Goal: Information Seeking & Learning: Check status

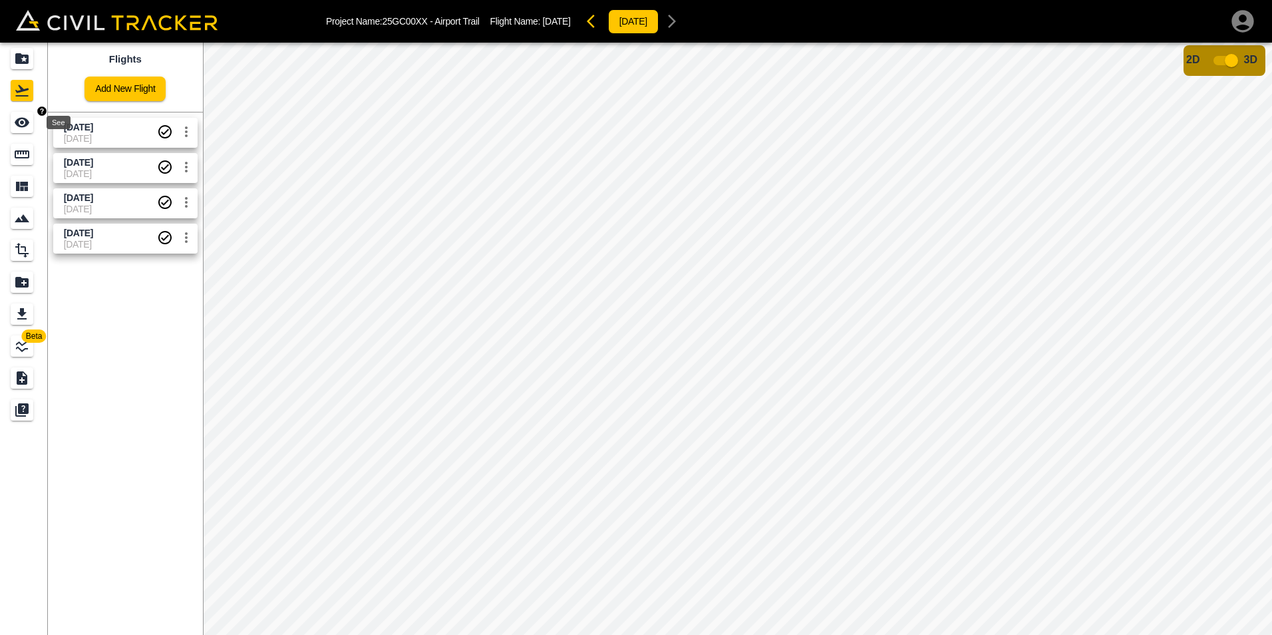
click at [27, 122] on icon "See" at bounding box center [22, 123] width 15 height 10
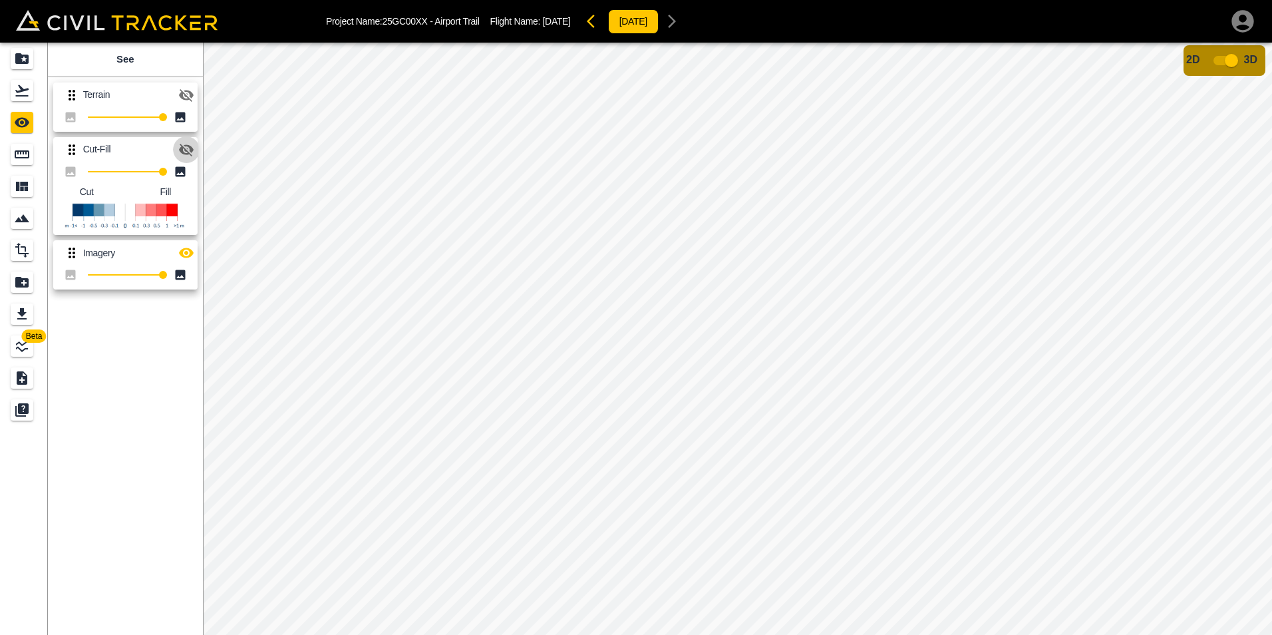
click at [185, 149] on icon "button" at bounding box center [186, 150] width 16 height 16
drag, startPoint x: 185, startPoint y: 143, endPoint x: 181, endPoint y: 150, distance: 8.3
click at [185, 144] on icon "button" at bounding box center [186, 150] width 16 height 16
click at [164, 176] on span "100" at bounding box center [163, 172] width 8 height 8
click at [1215, 59] on input "checkbox" at bounding box center [1232, 60] width 76 height 25
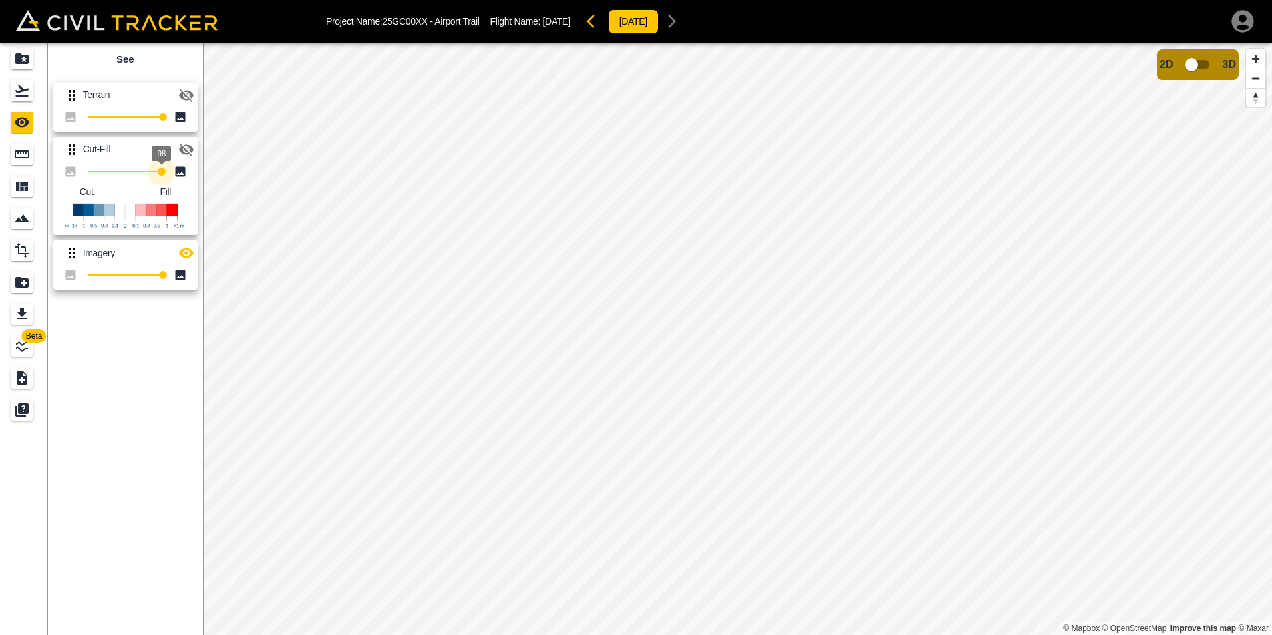
type input "100"
drag, startPoint x: 164, startPoint y: 176, endPoint x: 171, endPoint y: 208, distance: 32.8
click at [171, 208] on div "100 Cut Fill" at bounding box center [125, 198] width 144 height 73
click at [182, 172] on icon at bounding box center [181, 171] width 10 height 10
click at [186, 154] on icon "button" at bounding box center [186, 150] width 15 height 13
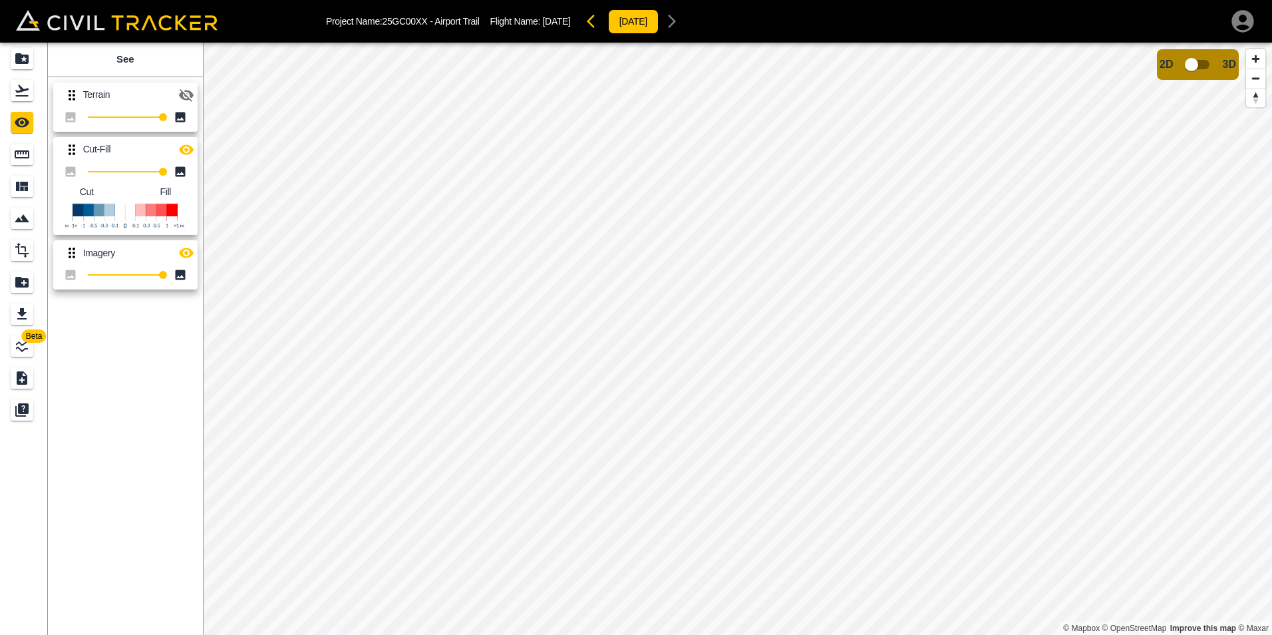
click at [184, 253] on icon "button" at bounding box center [186, 253] width 16 height 16
click at [184, 154] on icon "button" at bounding box center [186, 149] width 15 height 10
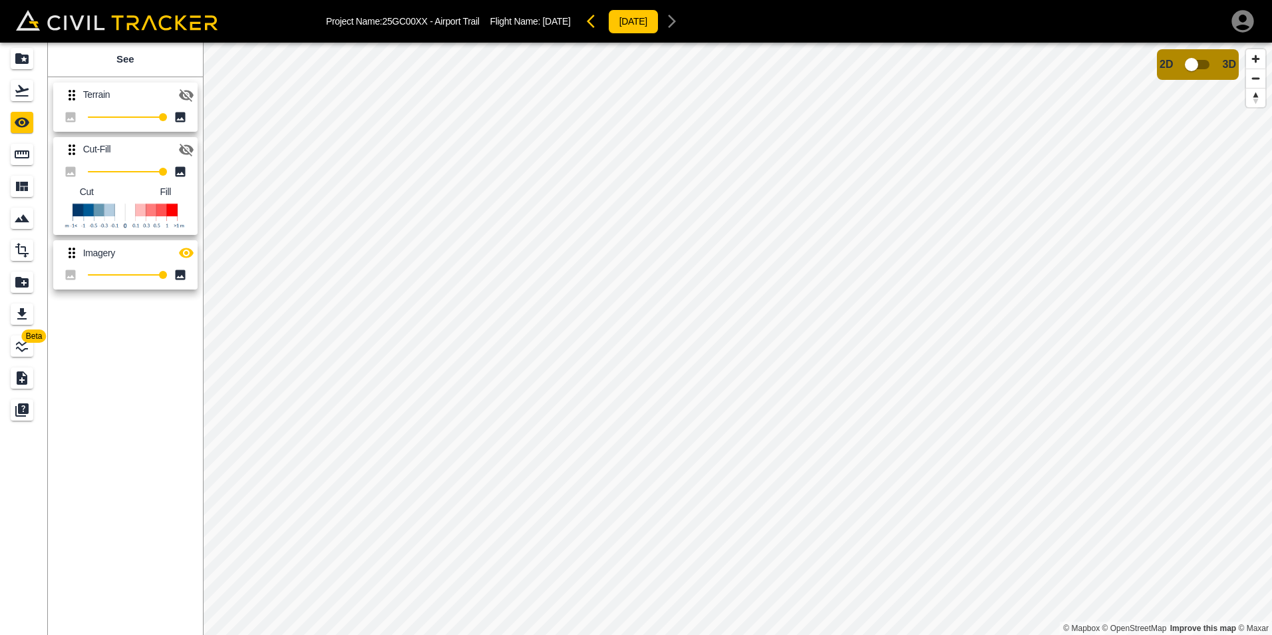
click at [185, 252] on icon "button" at bounding box center [186, 253] width 16 height 16
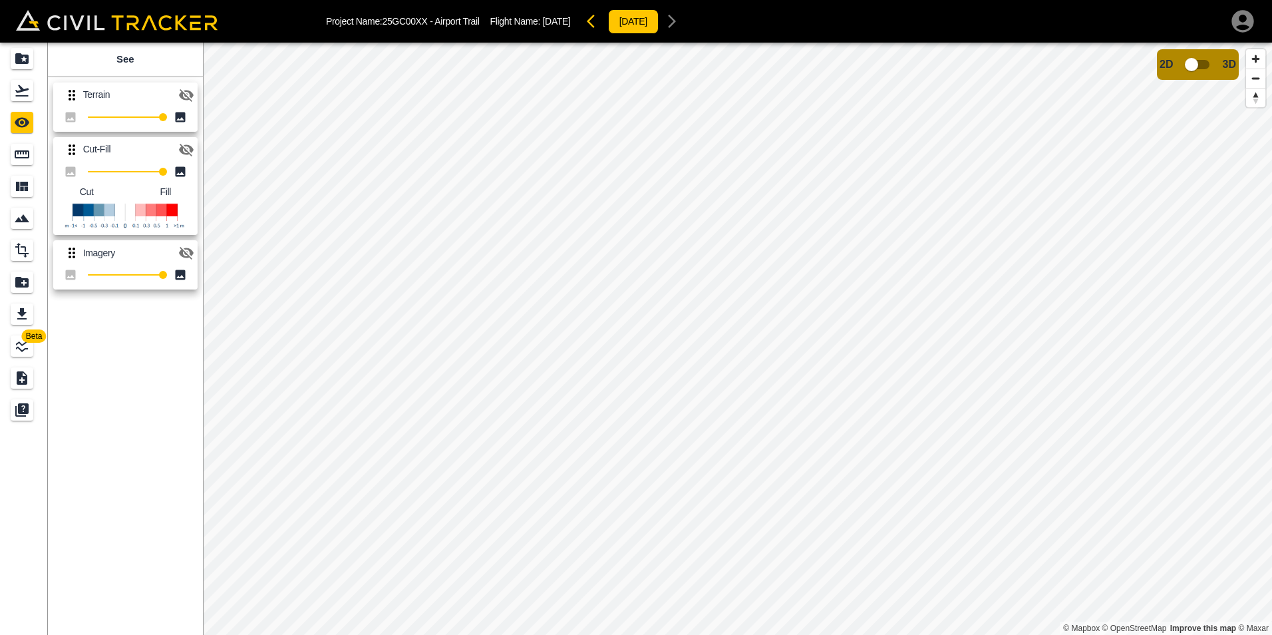
click at [182, 152] on icon "button" at bounding box center [186, 150] width 15 height 13
click at [180, 252] on icon "button" at bounding box center [186, 253] width 15 height 13
click at [186, 155] on icon "button" at bounding box center [186, 150] width 16 height 16
click at [189, 256] on icon "button" at bounding box center [186, 253] width 15 height 10
click at [189, 256] on icon "button" at bounding box center [186, 253] width 15 height 13
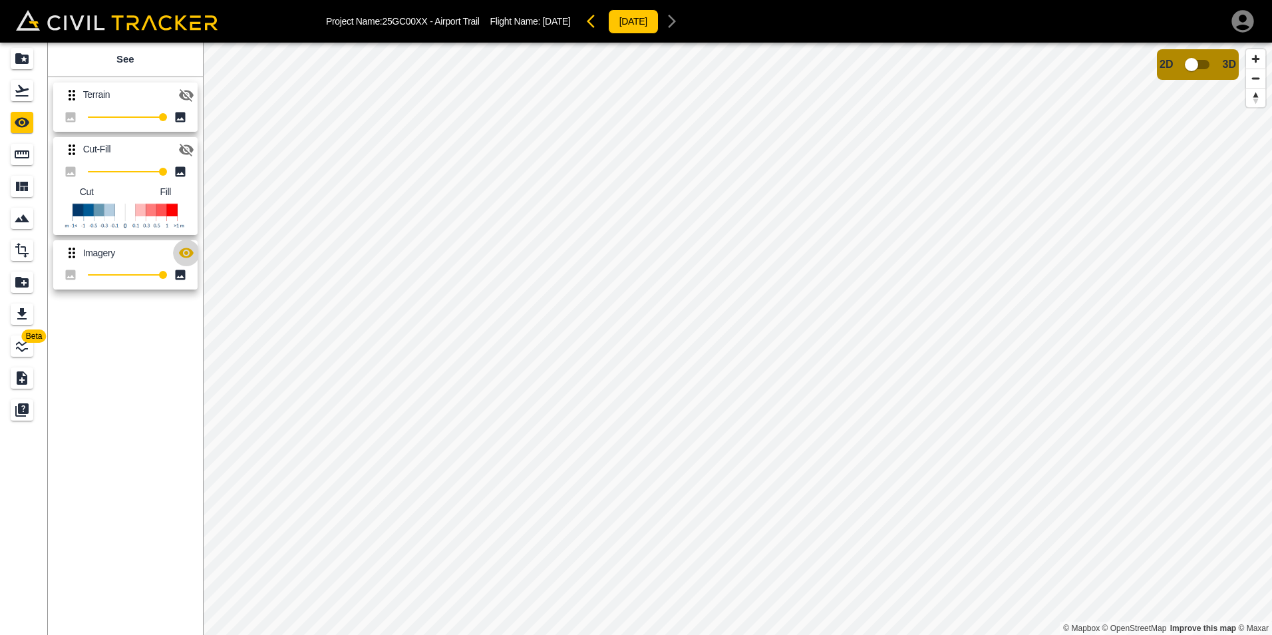
click at [189, 256] on icon "button" at bounding box center [186, 253] width 15 height 10
click at [184, 252] on icon "button" at bounding box center [186, 253] width 16 height 16
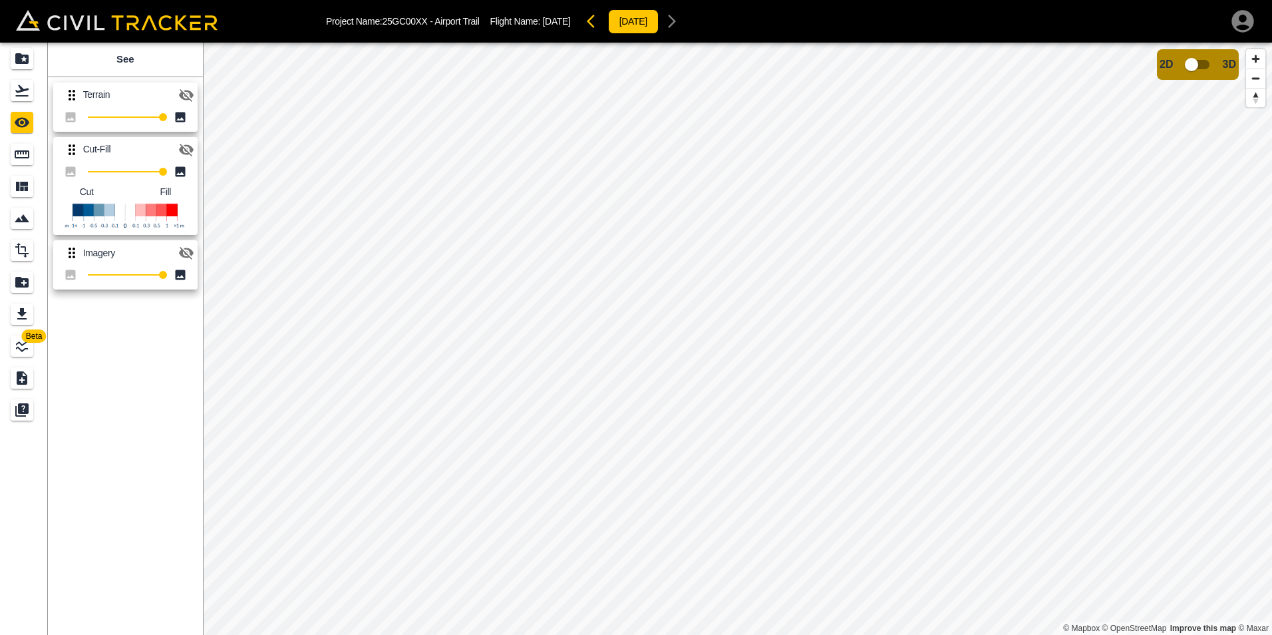
click at [184, 252] on icon "button" at bounding box center [186, 253] width 16 height 16
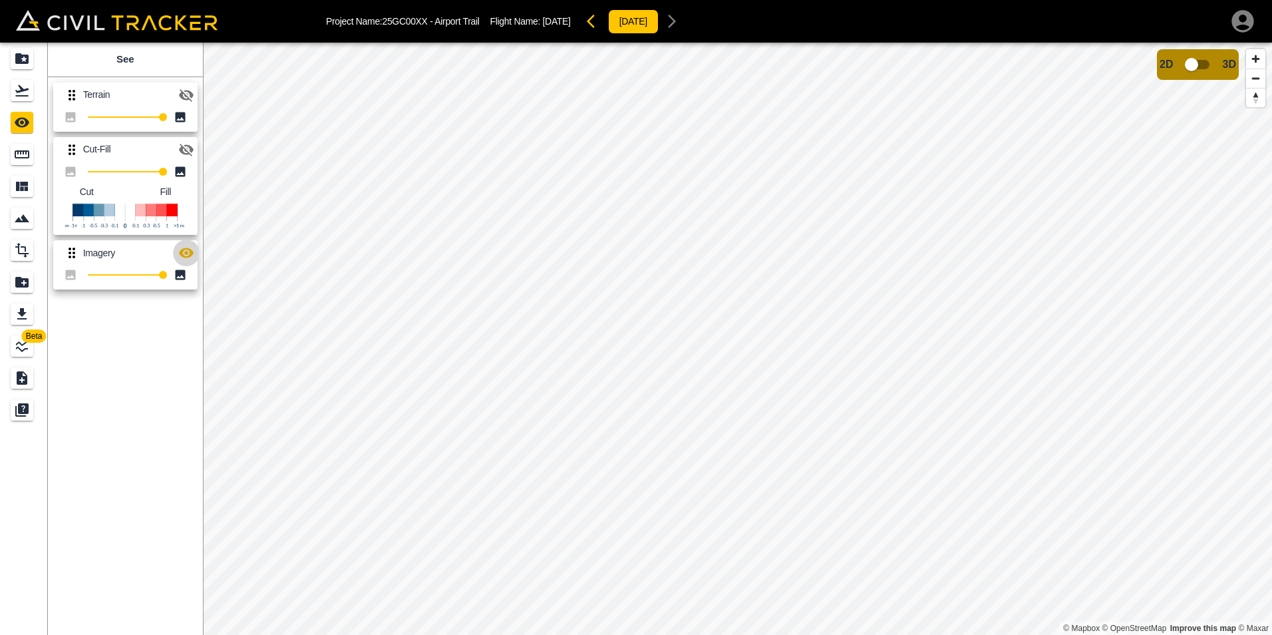
click at [184, 252] on icon "button" at bounding box center [186, 253] width 16 height 16
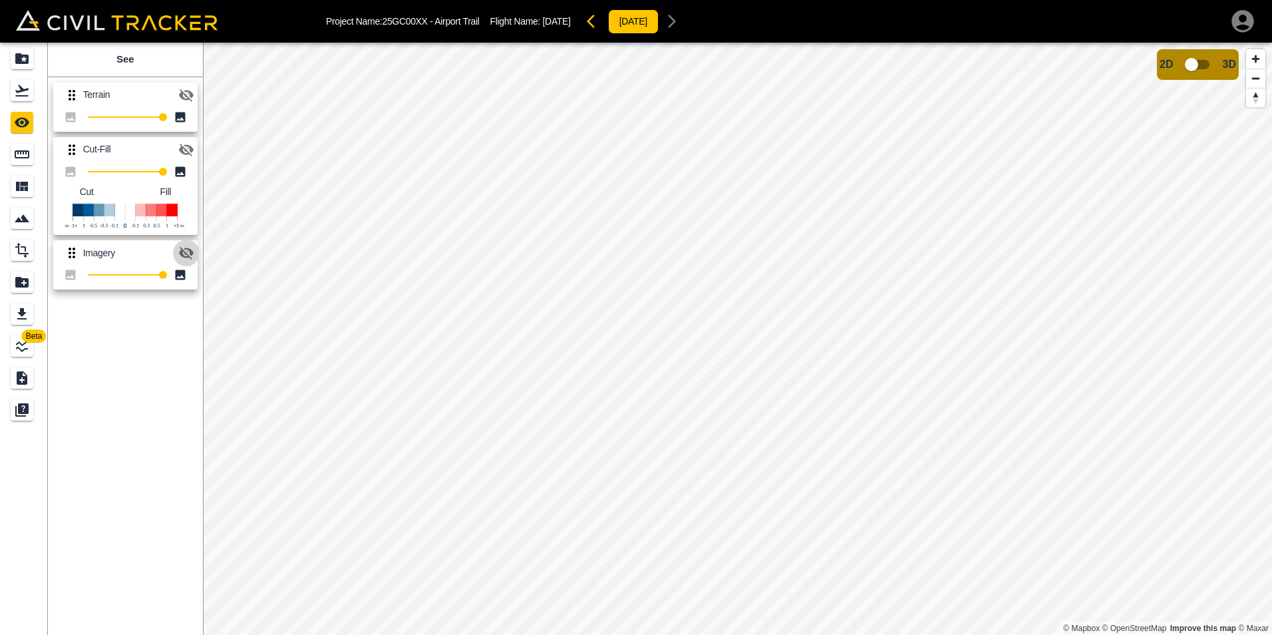
click at [184, 252] on icon "button" at bounding box center [186, 253] width 16 height 16
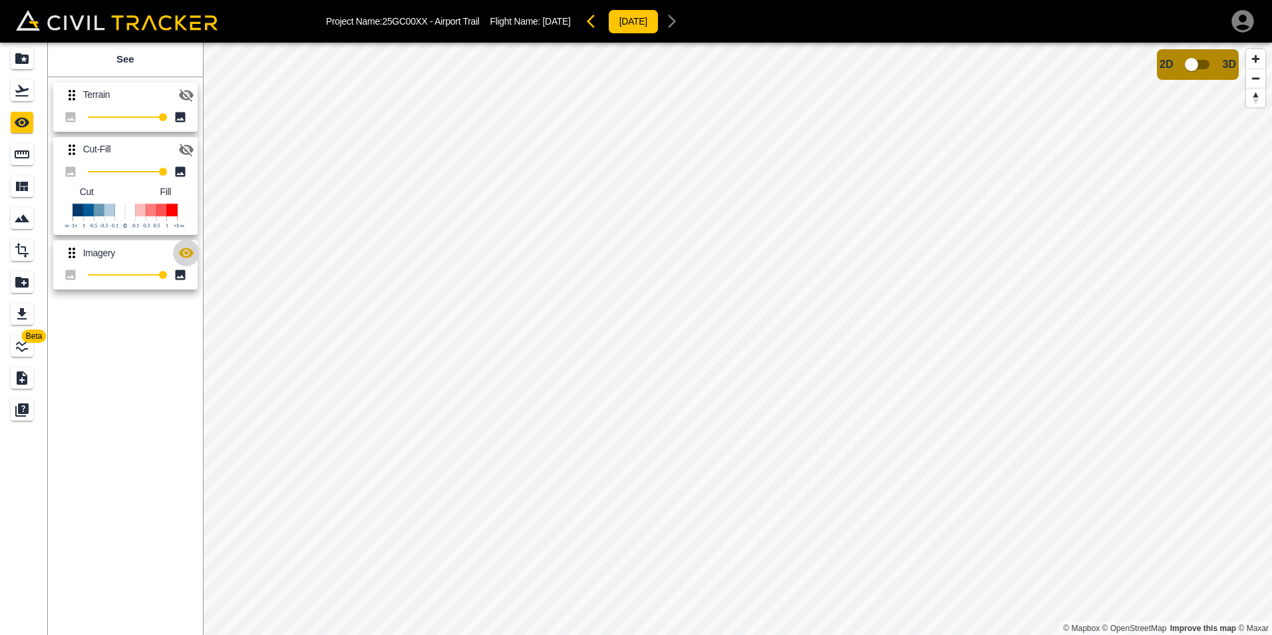
click at [184, 252] on icon "button" at bounding box center [186, 253] width 16 height 16
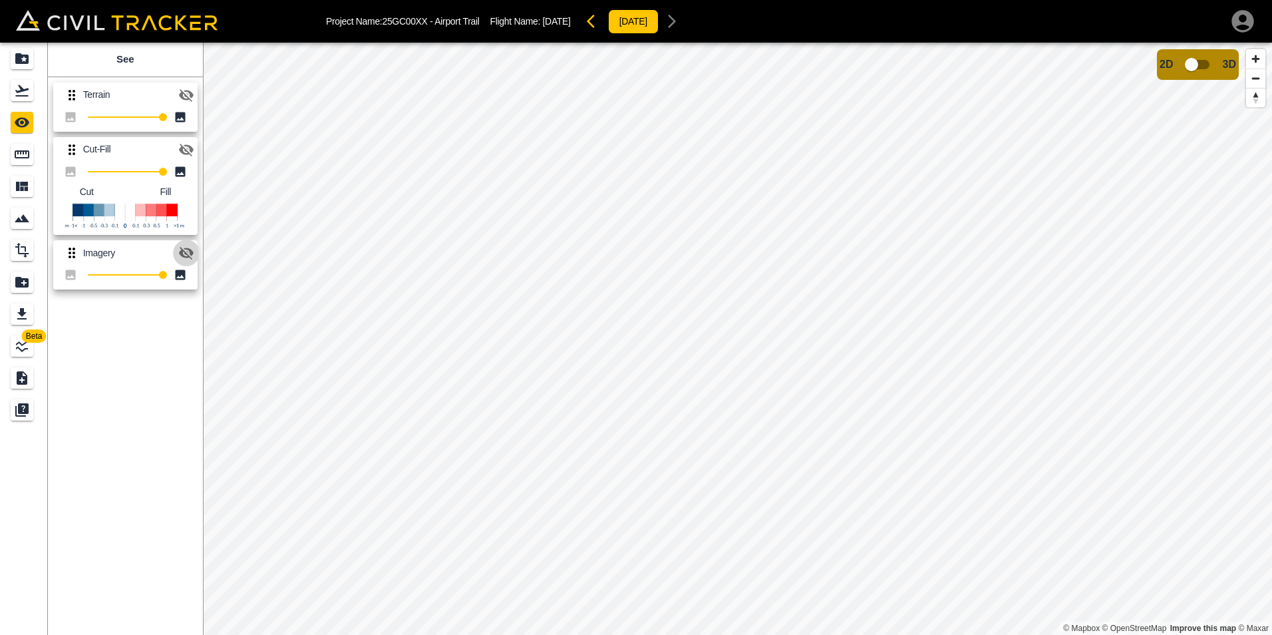
click at [184, 252] on icon "button" at bounding box center [186, 253] width 15 height 13
click at [184, 252] on icon "button" at bounding box center [186, 253] width 16 height 16
click at [184, 252] on icon "button" at bounding box center [186, 253] width 15 height 13
click at [182, 251] on icon "button" at bounding box center [186, 253] width 15 height 10
click at [182, 253] on icon "button" at bounding box center [186, 253] width 15 height 13
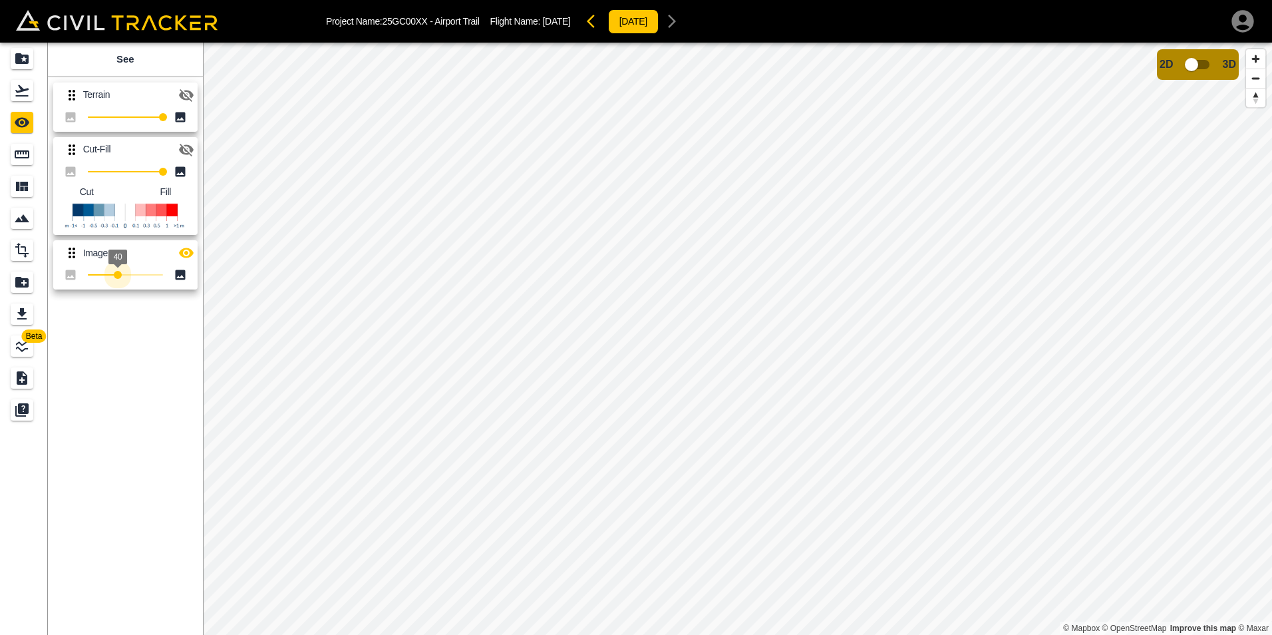
type input "100"
drag, startPoint x: 155, startPoint y: 278, endPoint x: 184, endPoint y: 289, distance: 30.5
click at [184, 289] on div "Imagery 100" at bounding box center [125, 264] width 144 height 49
click at [13, 98] on div "Flights" at bounding box center [22, 90] width 23 height 21
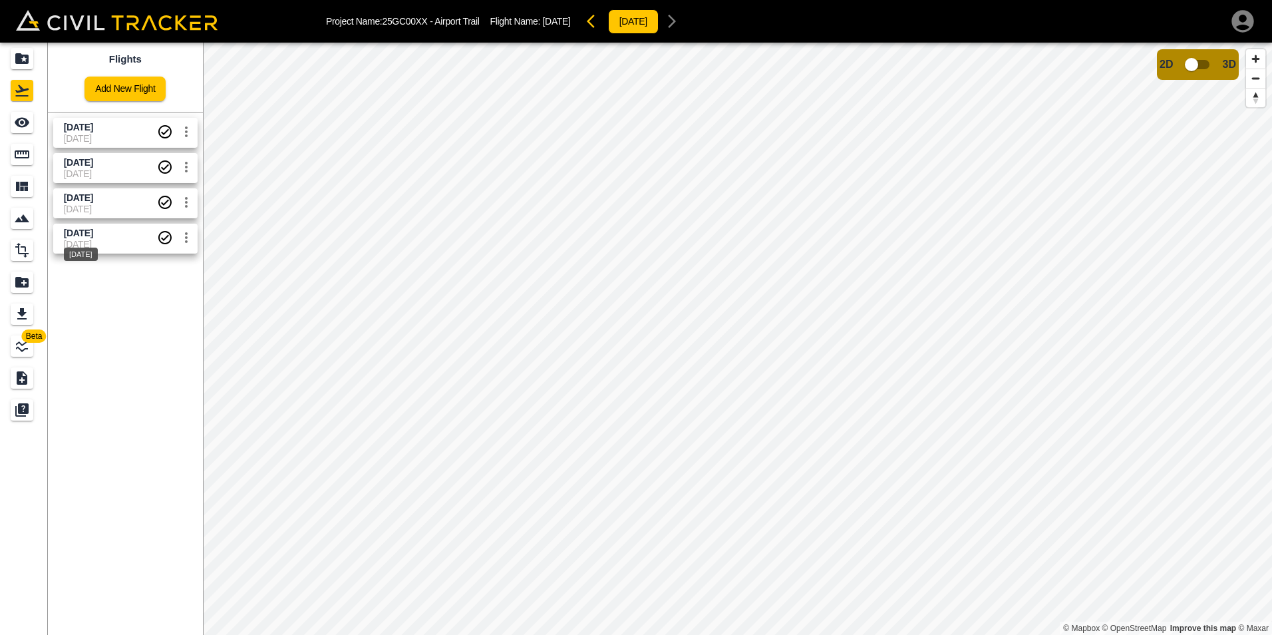
click at [94, 241] on div "[DATE]" at bounding box center [81, 250] width 37 height 24
click at [99, 240] on div "[DATE]" at bounding box center [81, 250] width 37 height 24
click at [25, 120] on icon "See" at bounding box center [22, 123] width 15 height 10
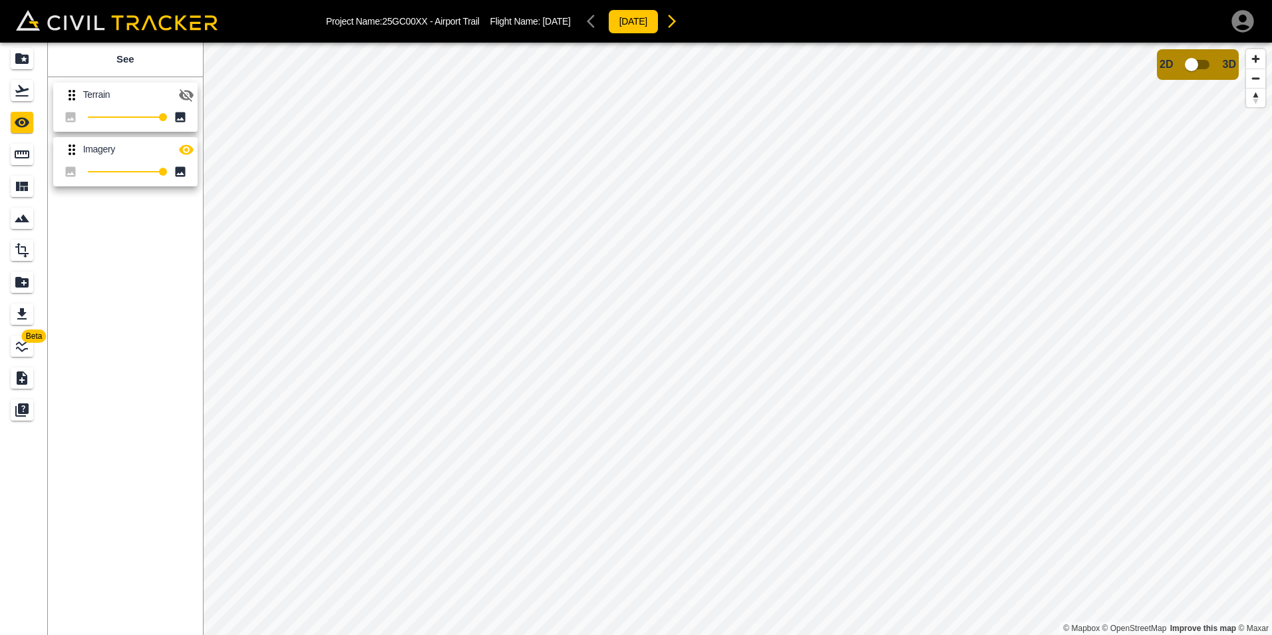
click at [183, 154] on icon "button" at bounding box center [186, 150] width 16 height 16
click at [23, 100] on div "Flights" at bounding box center [22, 90] width 23 height 21
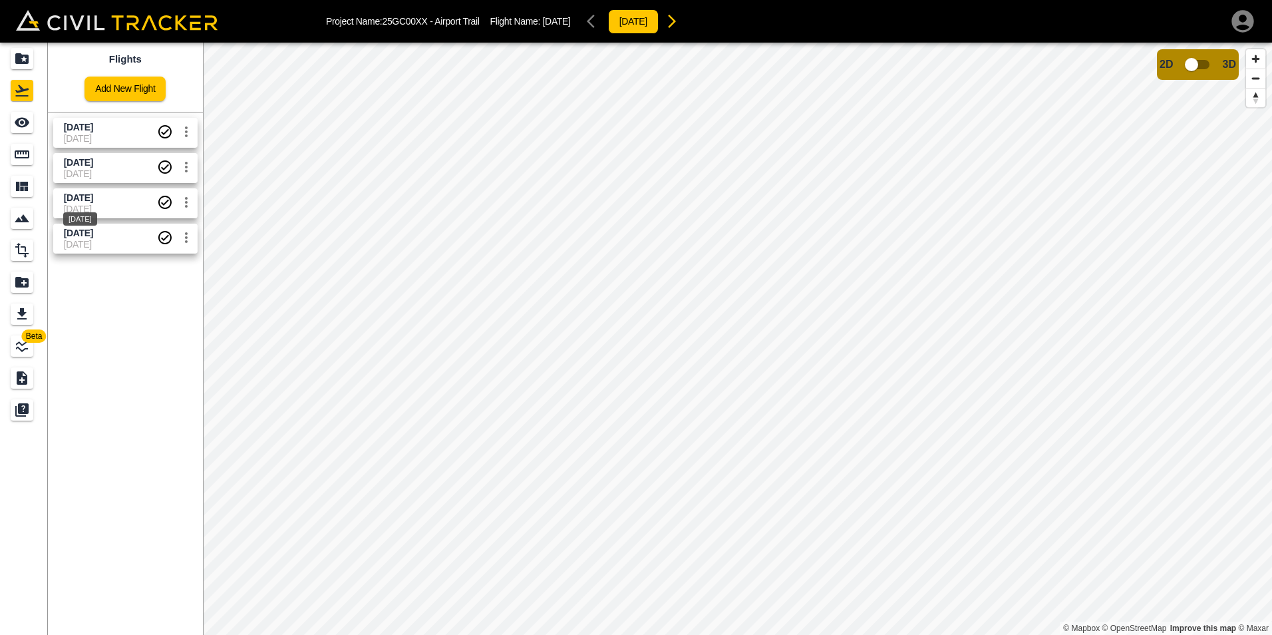
click at [94, 206] on div "[DATE]" at bounding box center [80, 215] width 37 height 24
click at [98, 170] on span "[DATE]" at bounding box center [110, 173] width 93 height 11
click at [93, 234] on span "[DATE]" at bounding box center [78, 233] width 29 height 11
click at [94, 204] on span "[DATE]" at bounding box center [110, 209] width 93 height 11
click at [94, 170] on span "[DATE]" at bounding box center [110, 173] width 93 height 11
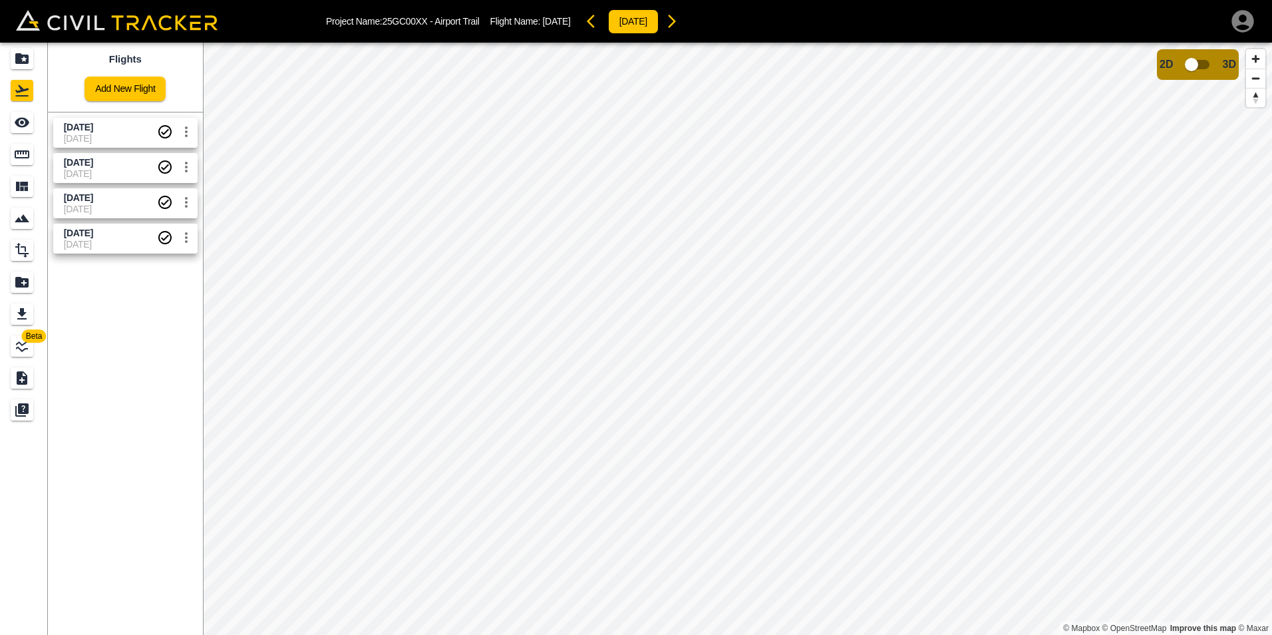
click at [101, 134] on span "[DATE]" at bounding box center [110, 138] width 93 height 11
click at [102, 172] on span "[DATE]" at bounding box center [110, 173] width 93 height 11
click at [102, 148] on div "[DATE] [DATE]" at bounding box center [123, 165] width 150 height 35
click at [103, 136] on span "[DATE]" at bounding box center [110, 138] width 93 height 11
click at [93, 157] on span "[DATE]" at bounding box center [78, 162] width 29 height 11
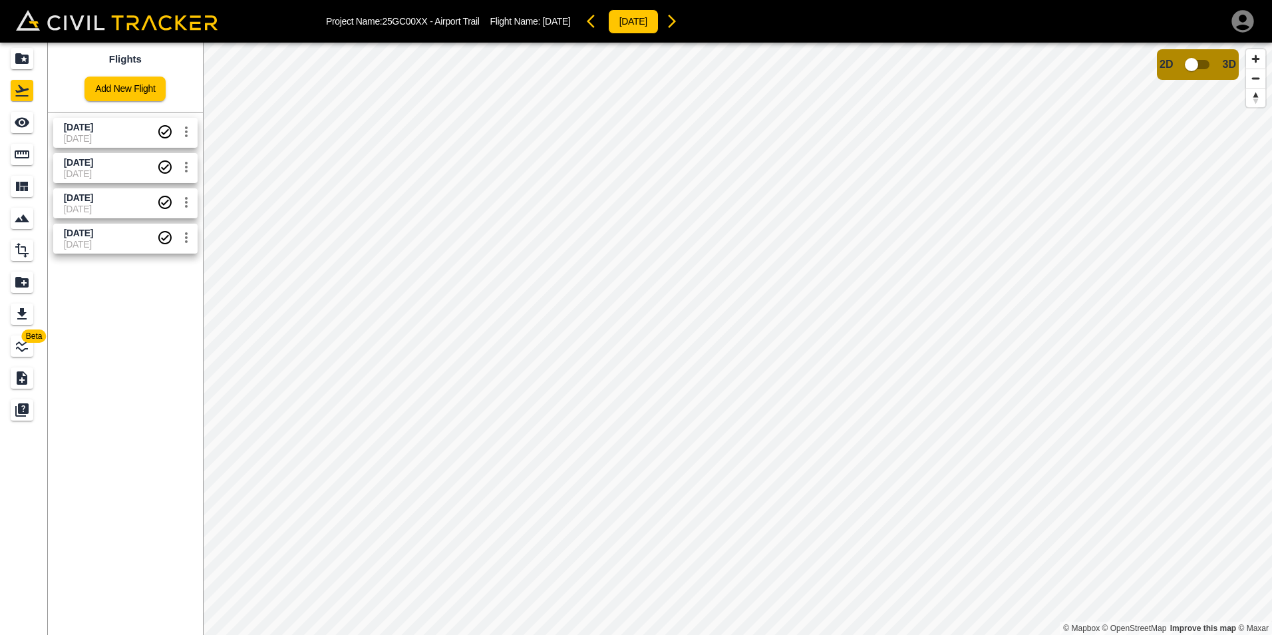
click at [105, 138] on span "[DATE]" at bounding box center [110, 138] width 93 height 11
click at [93, 127] on span "[DATE]" at bounding box center [78, 127] width 29 height 11
click at [106, 136] on span "[DATE]" at bounding box center [110, 138] width 93 height 11
click at [88, 124] on span "[DATE]" at bounding box center [78, 127] width 29 height 11
